Goal: Navigation & Orientation: Find specific page/section

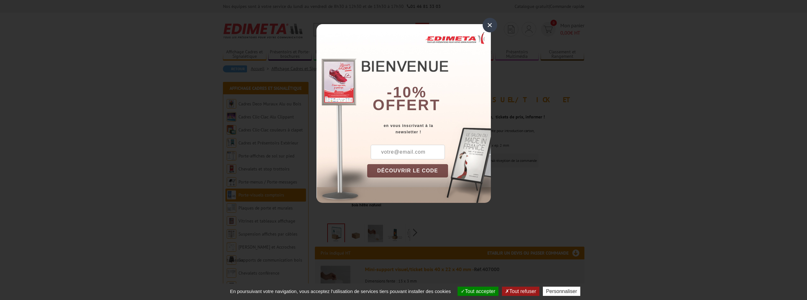
click at [490, 19] on div "×" at bounding box center [490, 25] width 15 height 15
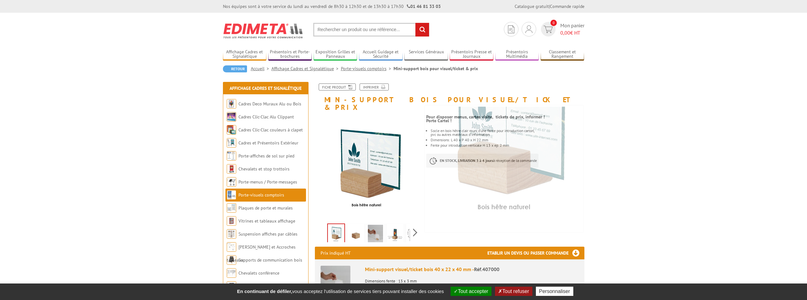
click at [356, 229] on img at bounding box center [355, 234] width 15 height 20
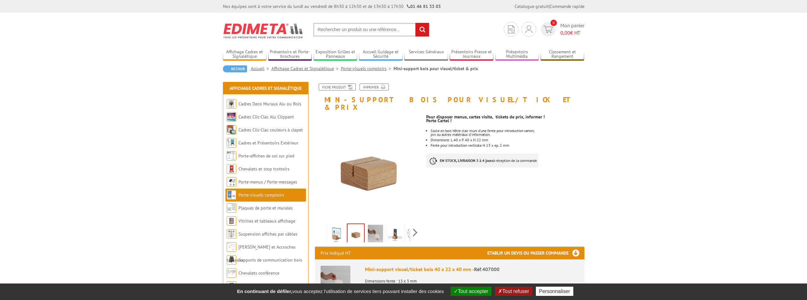
click at [378, 224] on img at bounding box center [375, 234] width 15 height 20
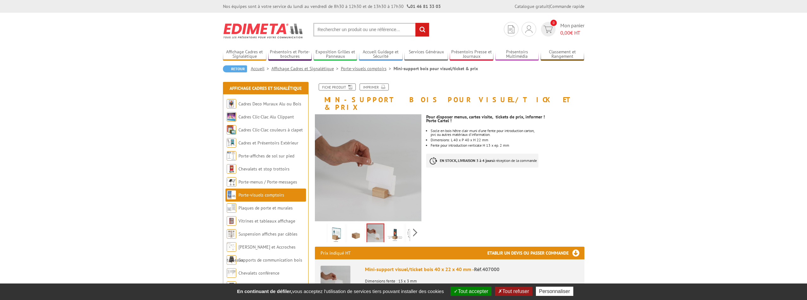
click at [393, 224] on img at bounding box center [394, 234] width 15 height 20
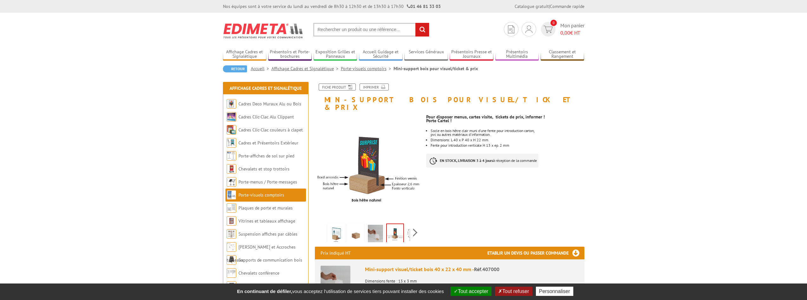
click at [371, 224] on img at bounding box center [375, 234] width 15 height 20
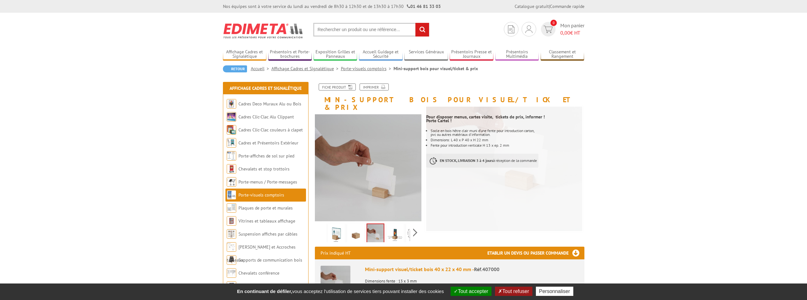
click at [404, 226] on link at bounding box center [395, 234] width 18 height 22
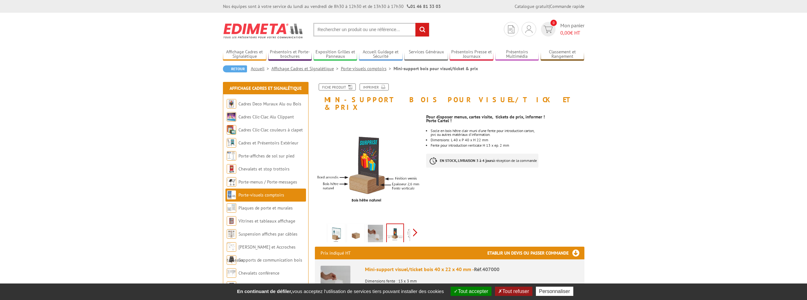
click at [414, 225] on div "Previous Next" at bounding box center [368, 232] width 107 height 22
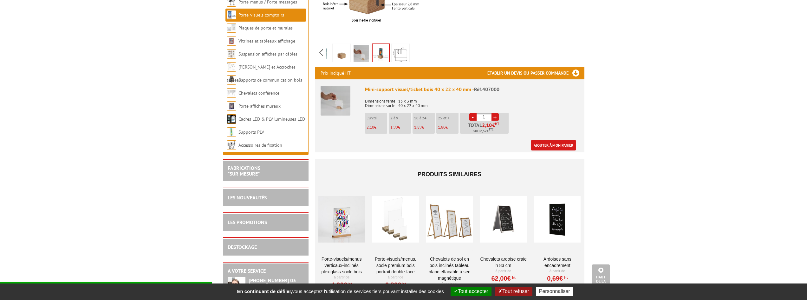
scroll to position [359, 0]
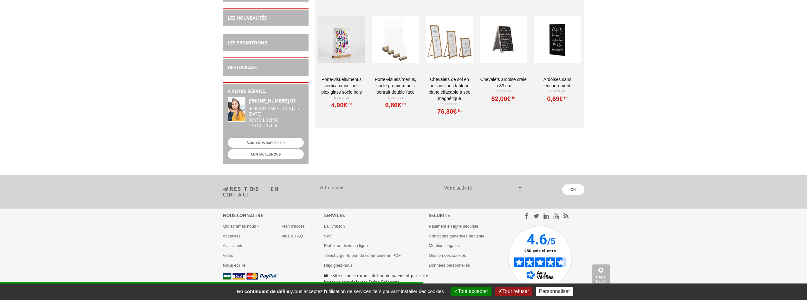
click at [394, 41] on div at bounding box center [395, 39] width 47 height 63
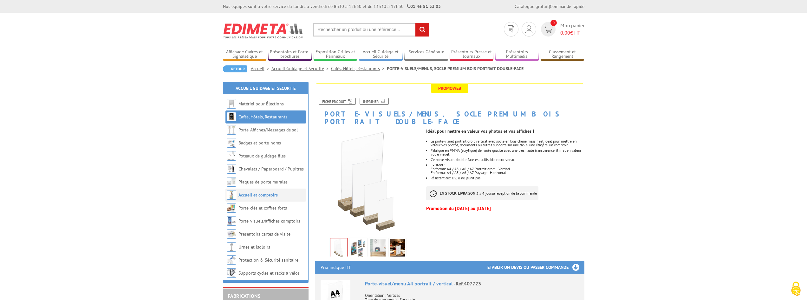
click at [257, 195] on link "Accueil et comptoirs" at bounding box center [257, 195] width 39 height 6
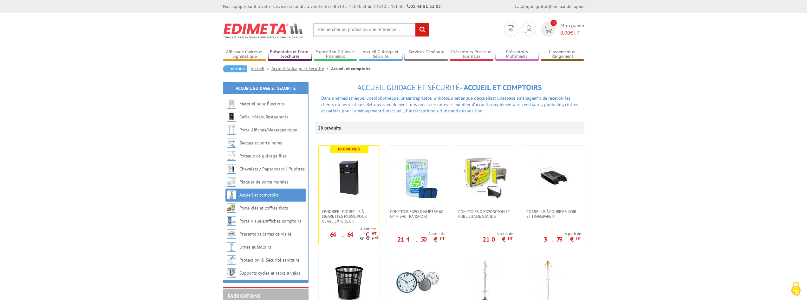
click at [294, 53] on link "Présentoirs et Porte-brochures" at bounding box center [290, 54] width 44 height 10
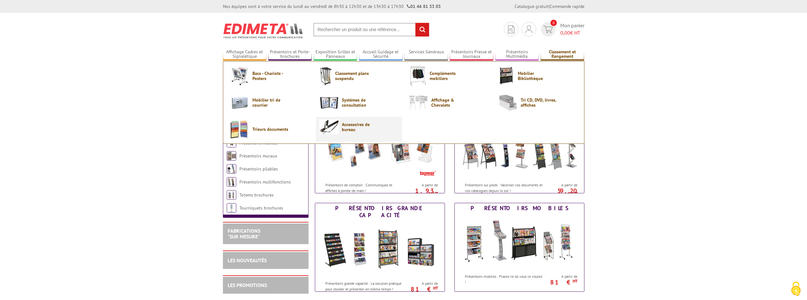
click at [356, 127] on span "Accessoires de bureau" at bounding box center [361, 127] width 38 height 10
